Goal: Obtain resource: Obtain resource

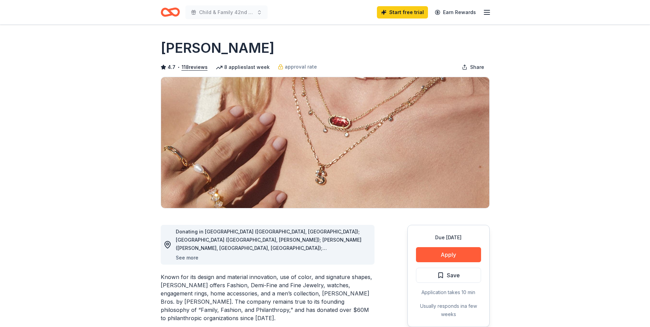
click at [188, 258] on button "See more" at bounding box center [187, 258] width 23 height 8
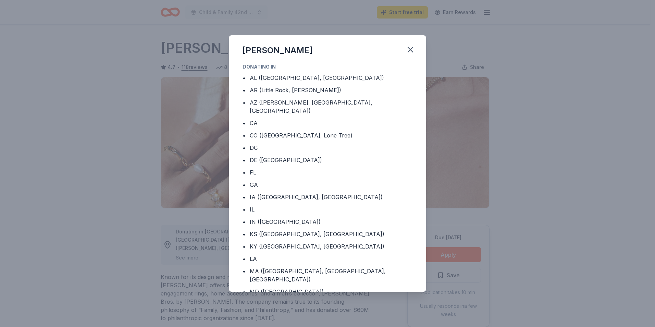
click at [188, 256] on div "[PERSON_NAME] Donating in • [GEOGRAPHIC_DATA] ([GEOGRAPHIC_DATA], [GEOGRAPHIC_D…" at bounding box center [327, 163] width 655 height 327
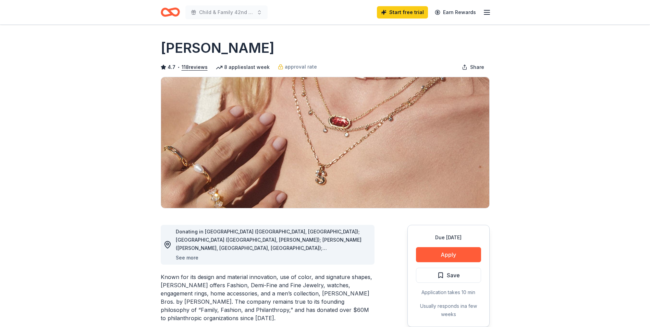
click at [188, 256] on button "See more" at bounding box center [187, 258] width 23 height 8
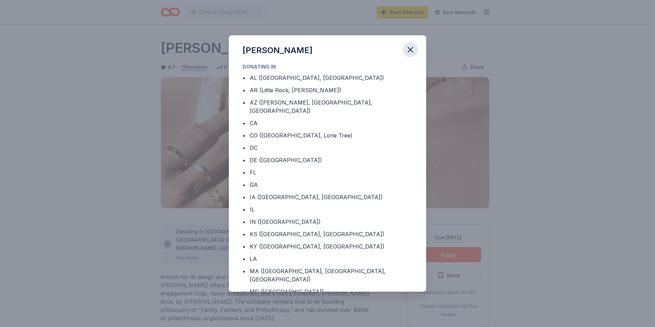
click at [410, 50] on icon "button" at bounding box center [410, 49] width 5 height 5
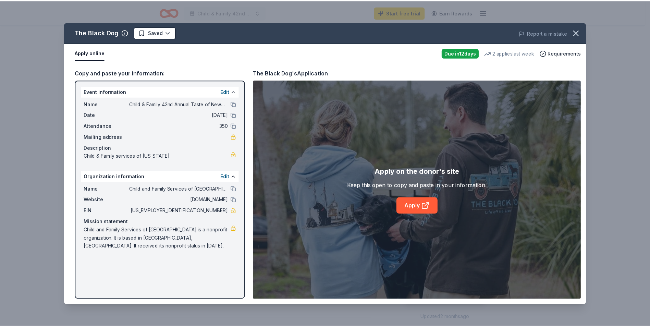
scroll to position [103, 0]
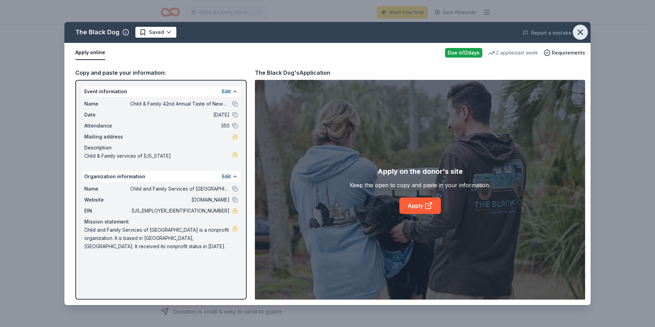
click at [577, 31] on icon "button" at bounding box center [581, 32] width 10 height 10
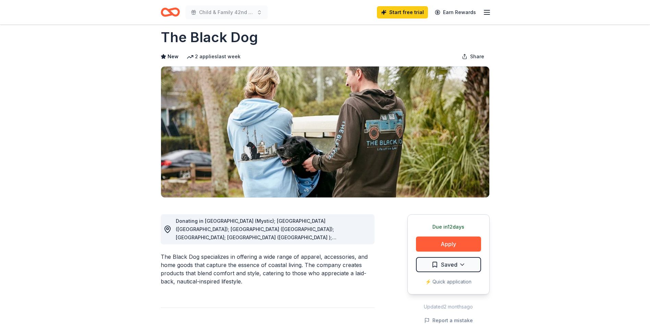
scroll to position [0, 0]
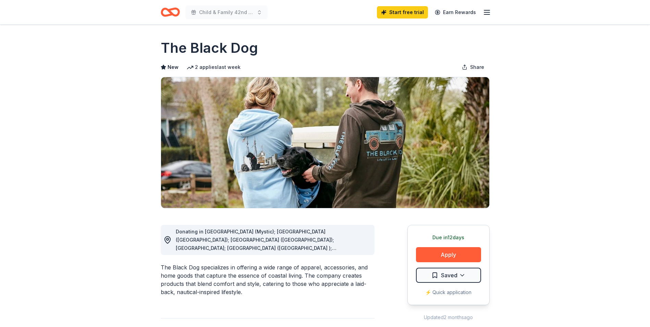
click at [170, 10] on icon "Home" at bounding box center [173, 12] width 11 height 7
